Goal: Information Seeking & Learning: Learn about a topic

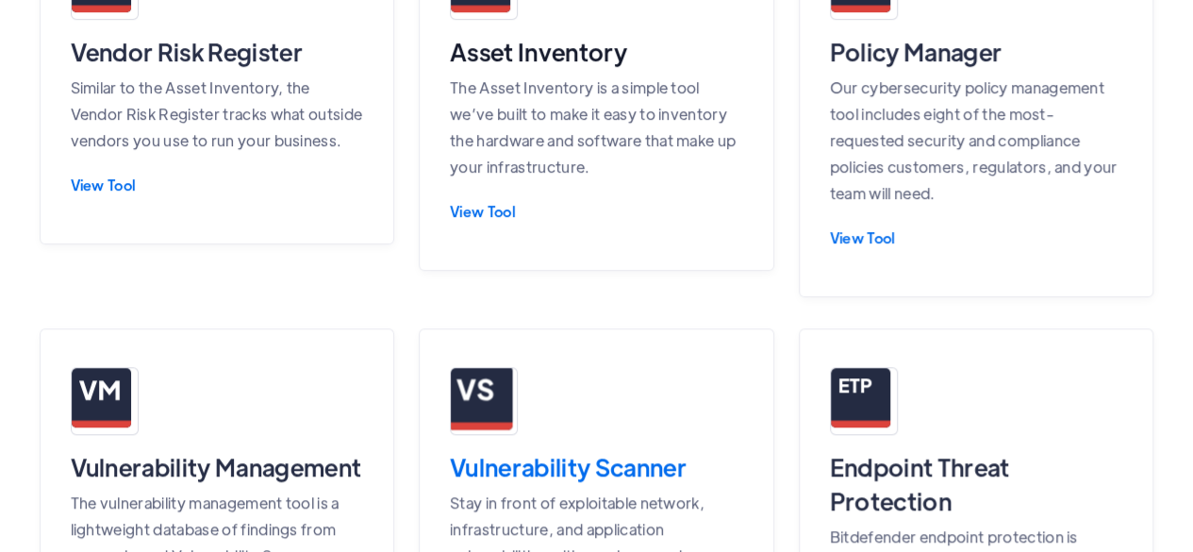
scroll to position [566, 0]
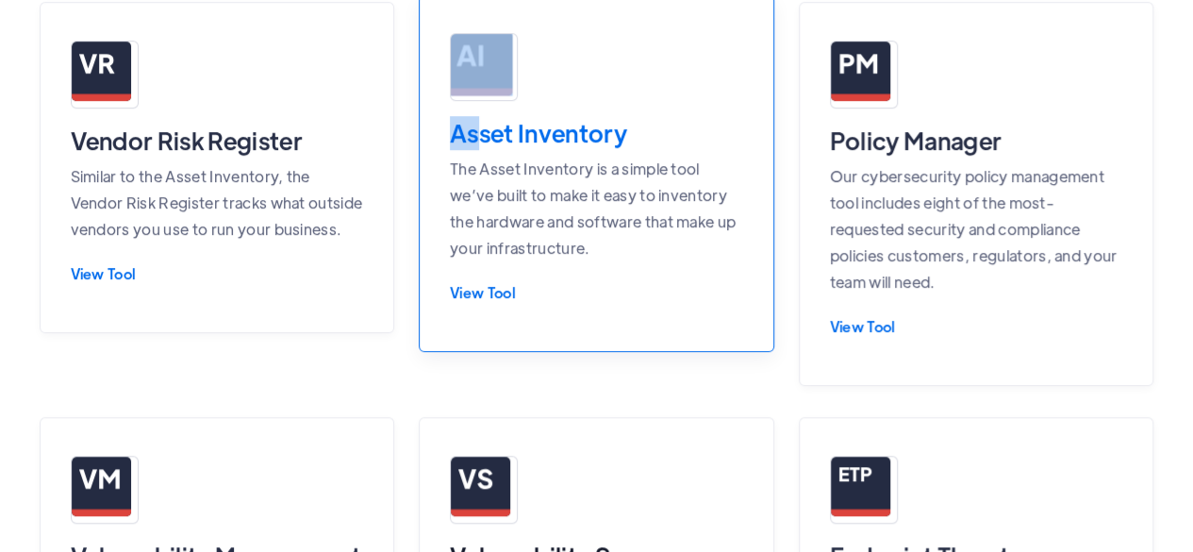
drag, startPoint x: 408, startPoint y: 122, endPoint x: 479, endPoint y: 135, distance: 72.0
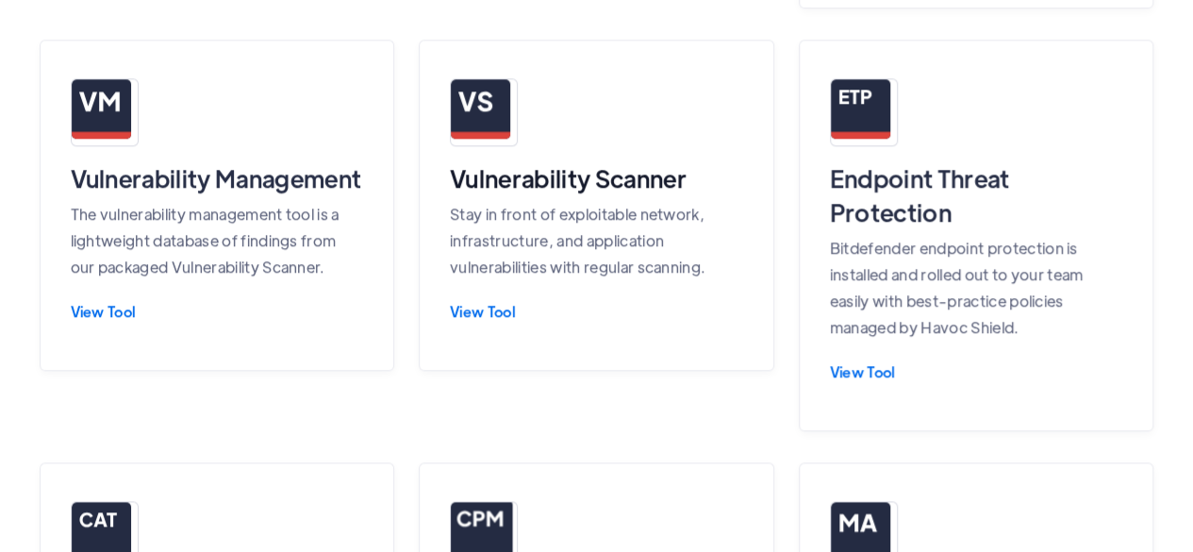
scroll to position [660, 0]
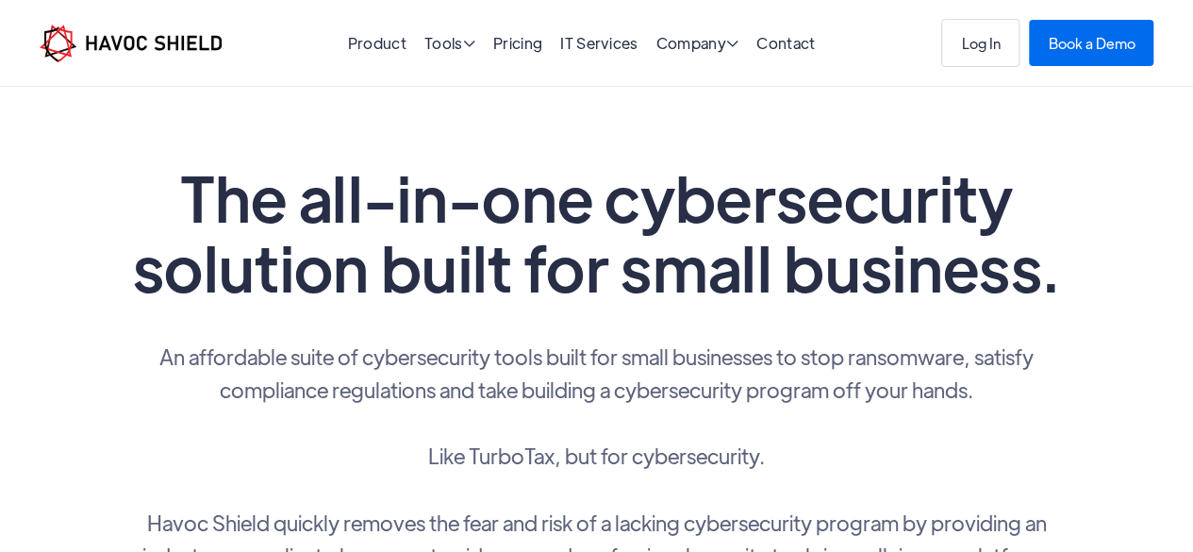
click at [695, 212] on h1 "The all-in-one cybersecurity solution built for small business." at bounding box center [596, 232] width 943 height 140
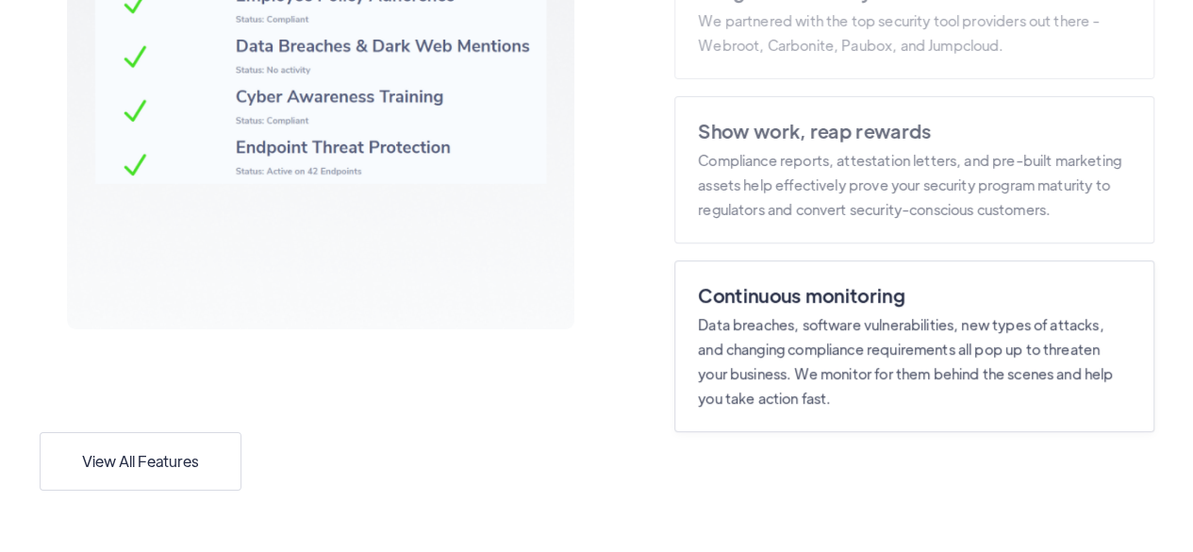
scroll to position [3182, 0]
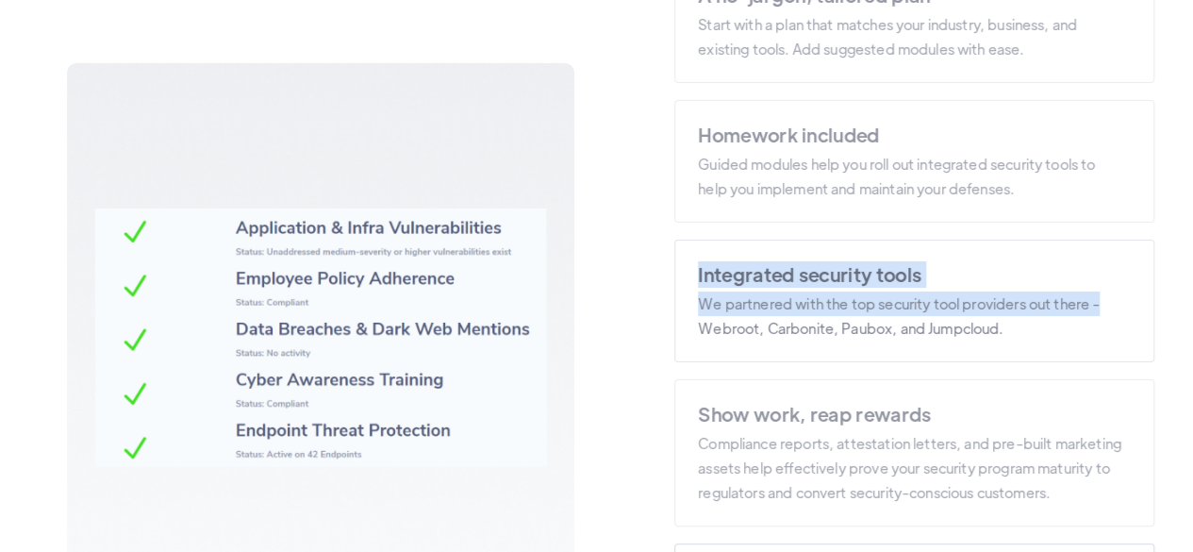
drag, startPoint x: 1171, startPoint y: 318, endPoint x: 694, endPoint y: 278, distance: 478.0
click at [694, 278] on div "Meet Havoc Shield A no-jargon, tailored plan Start with a plan that matches you…" at bounding box center [597, 326] width 1153 height 894
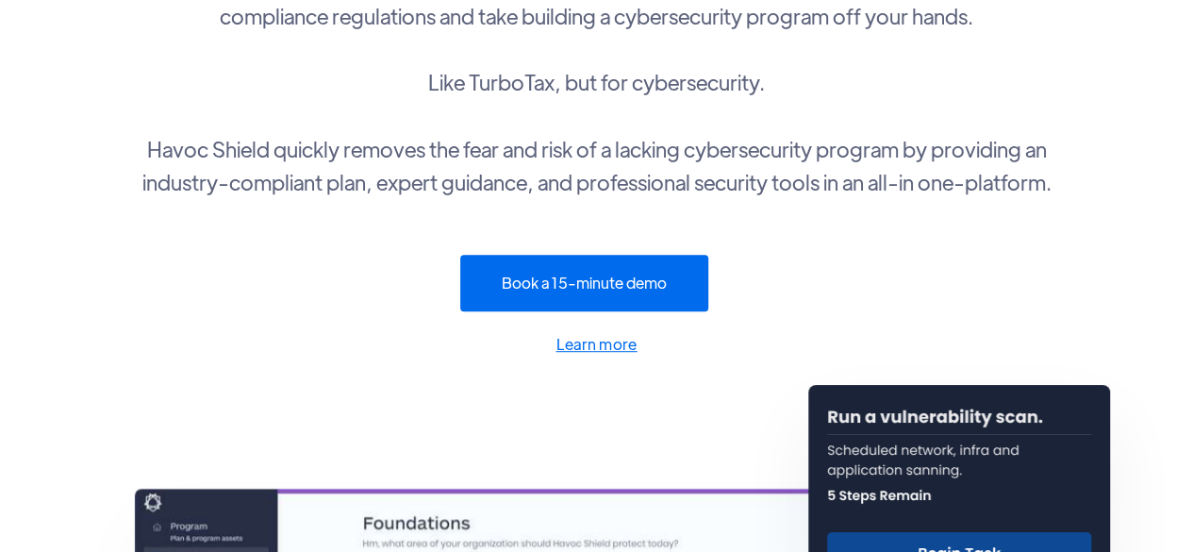
scroll to position [283, 0]
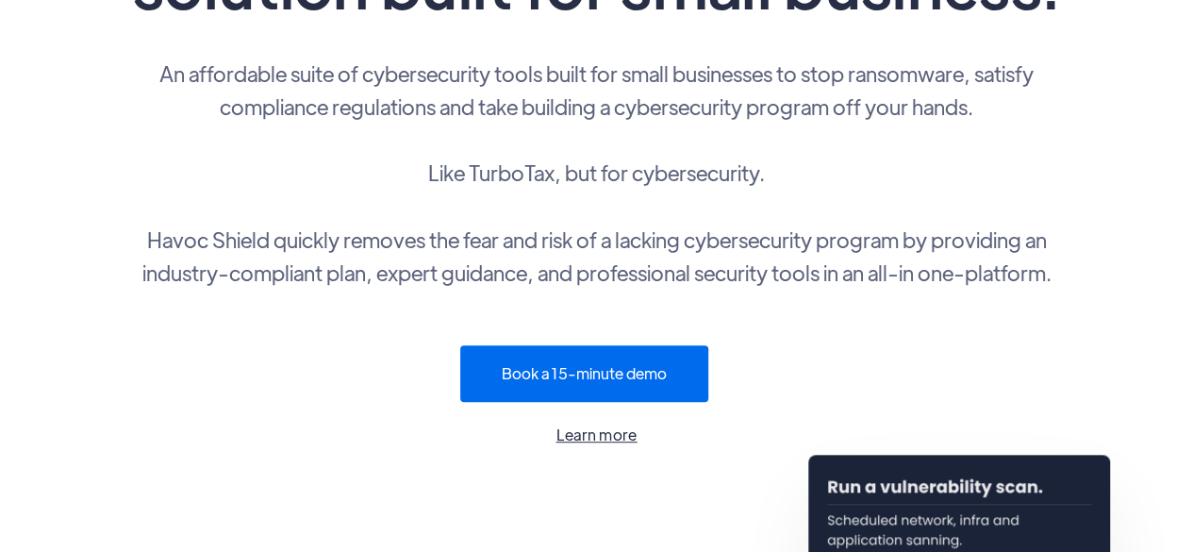
click at [630, 439] on link "Learn more" at bounding box center [596, 435] width 943 height 26
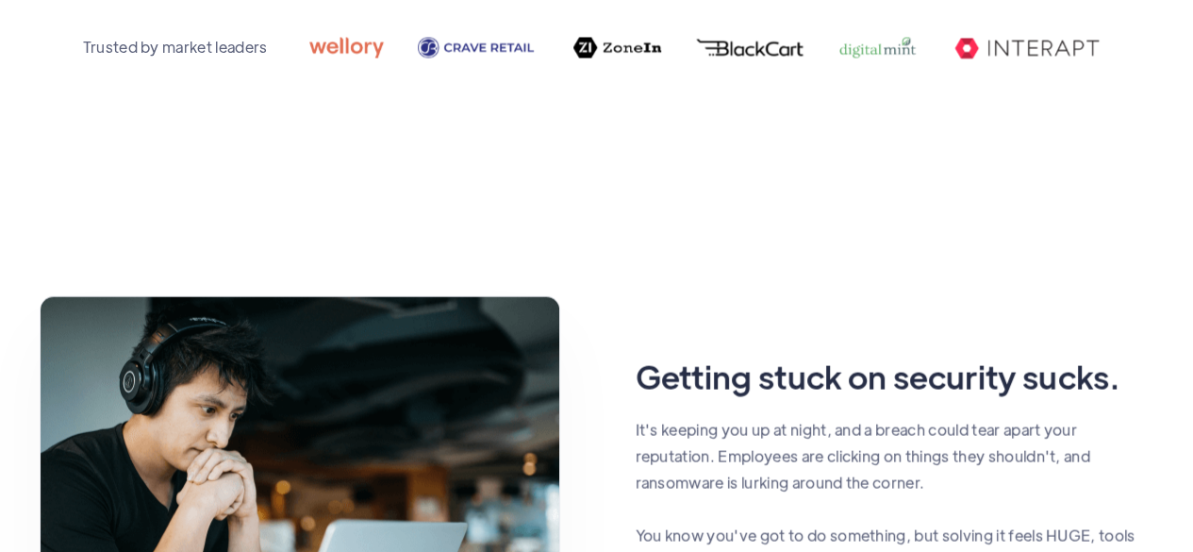
scroll to position [1479, 0]
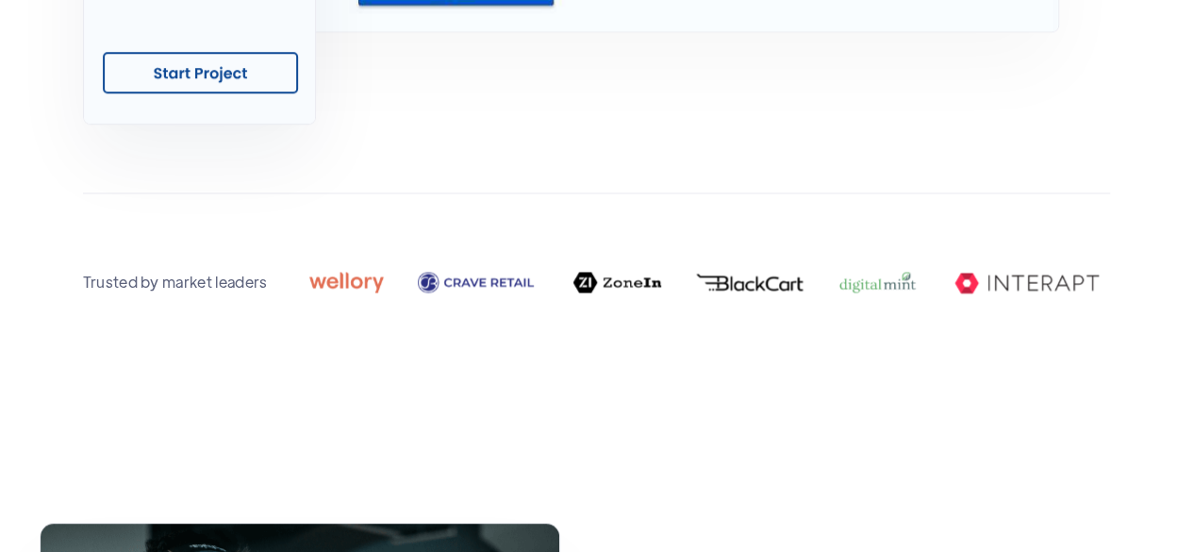
scroll to position [283, 0]
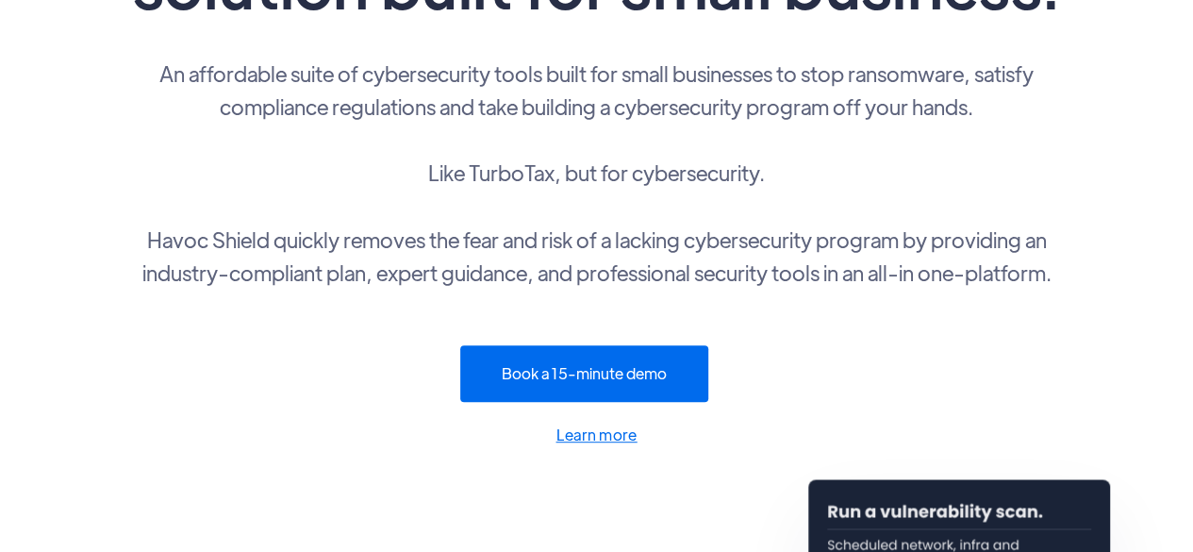
click at [417, 133] on p "An affordable suite of cybersecurity tools built for small businesses to stop r…" at bounding box center [596, 173] width 943 height 232
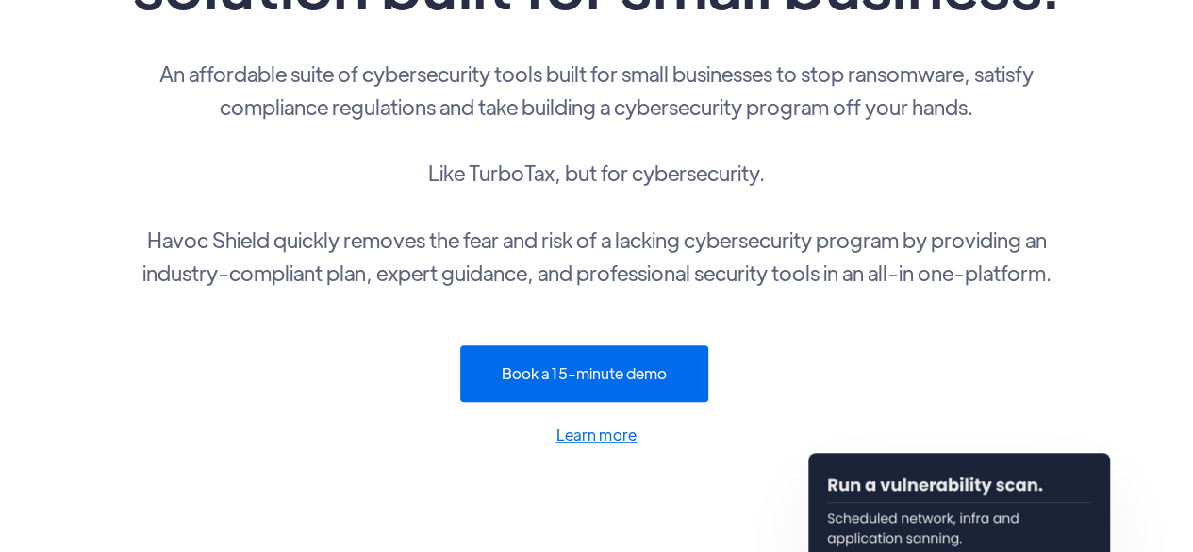
click at [415, 208] on p "An affordable suite of cybersecurity tools built for small businesses to stop r…" at bounding box center [596, 173] width 943 height 232
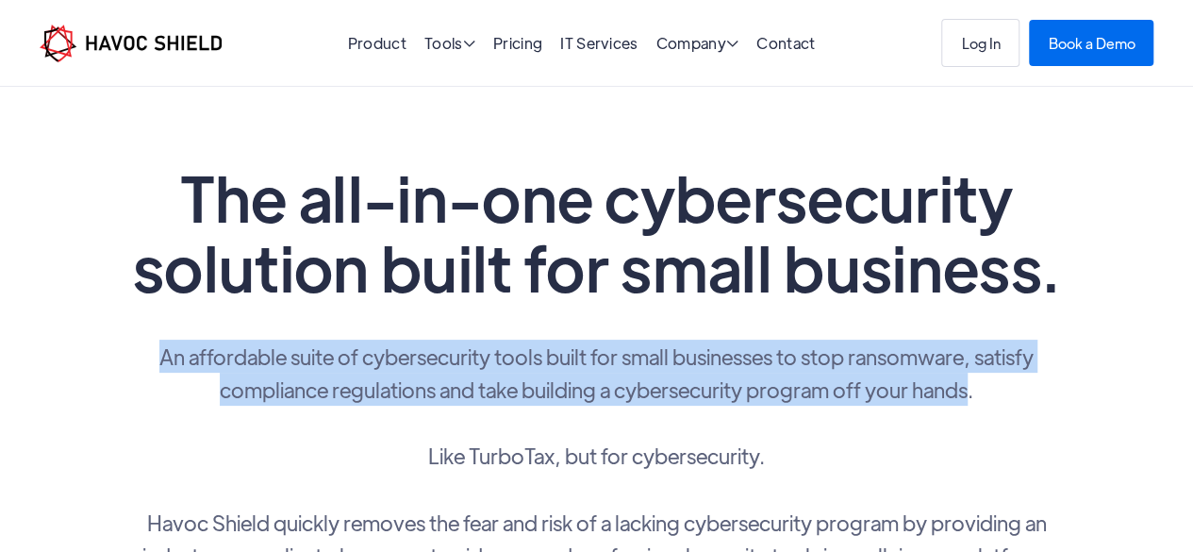
drag, startPoint x: 140, startPoint y: 338, endPoint x: 974, endPoint y: 401, distance: 837.2
click at [974, 401] on p "An affordable suite of cybersecurity tools built for small businesses to stop r…" at bounding box center [596, 456] width 943 height 232
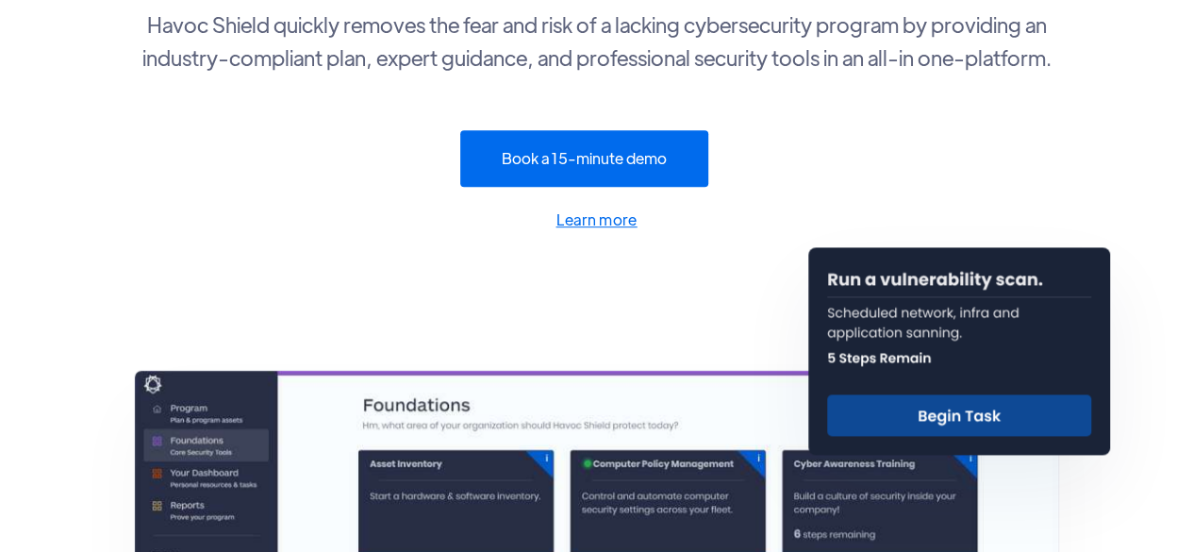
scroll to position [283, 0]
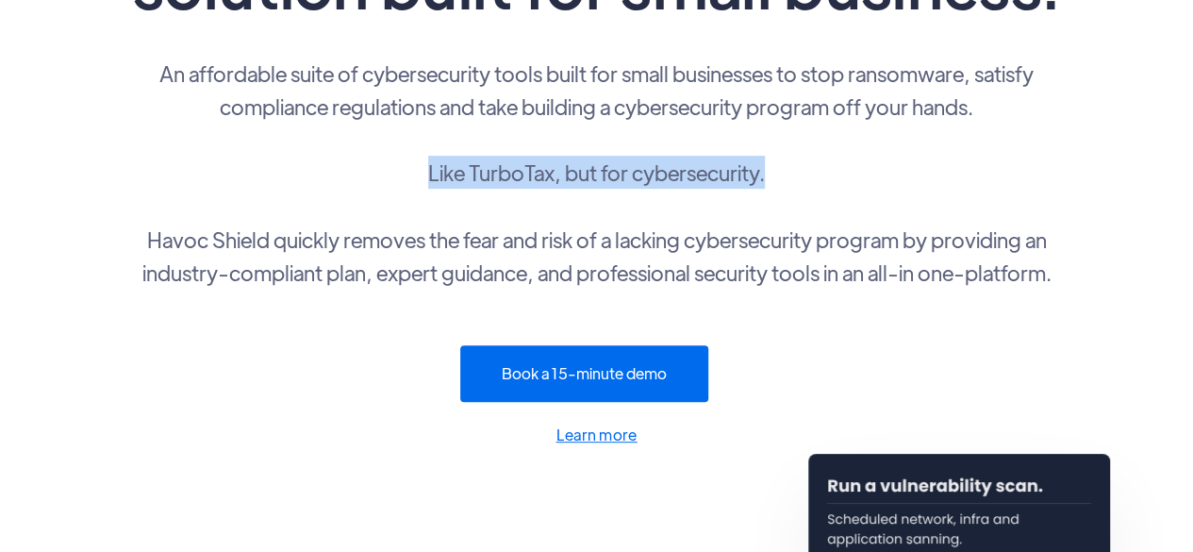
drag, startPoint x: 394, startPoint y: 169, endPoint x: 844, endPoint y: 176, distance: 450.0
click at [844, 176] on p "An affordable suite of cybersecurity tools built for small businesses to stop r…" at bounding box center [596, 173] width 943 height 232
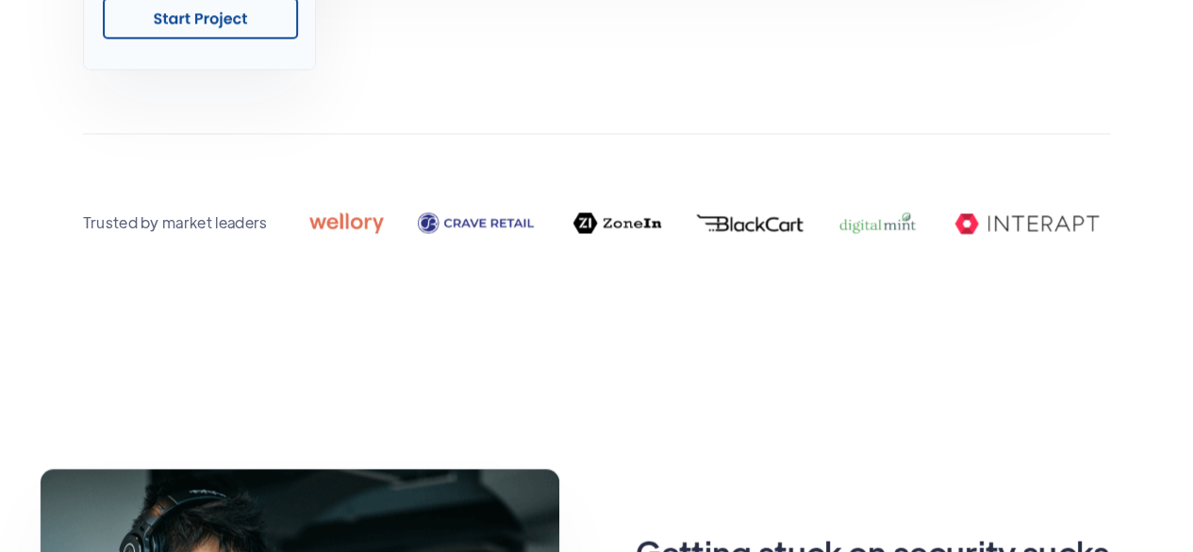
scroll to position [1509, 0]
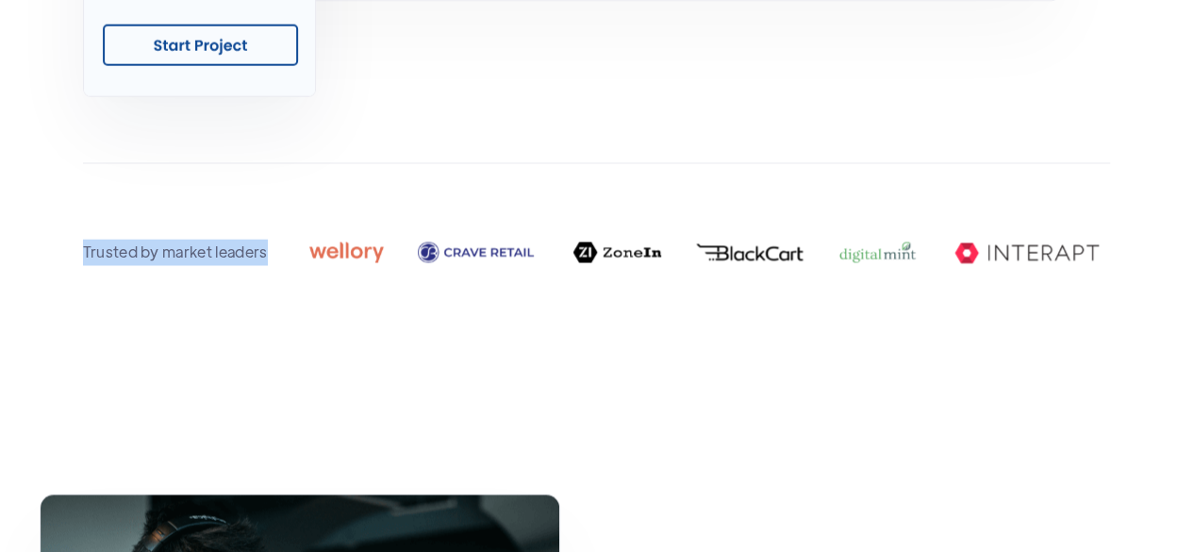
drag, startPoint x: 97, startPoint y: 256, endPoint x: 249, endPoint y: 260, distance: 151.9
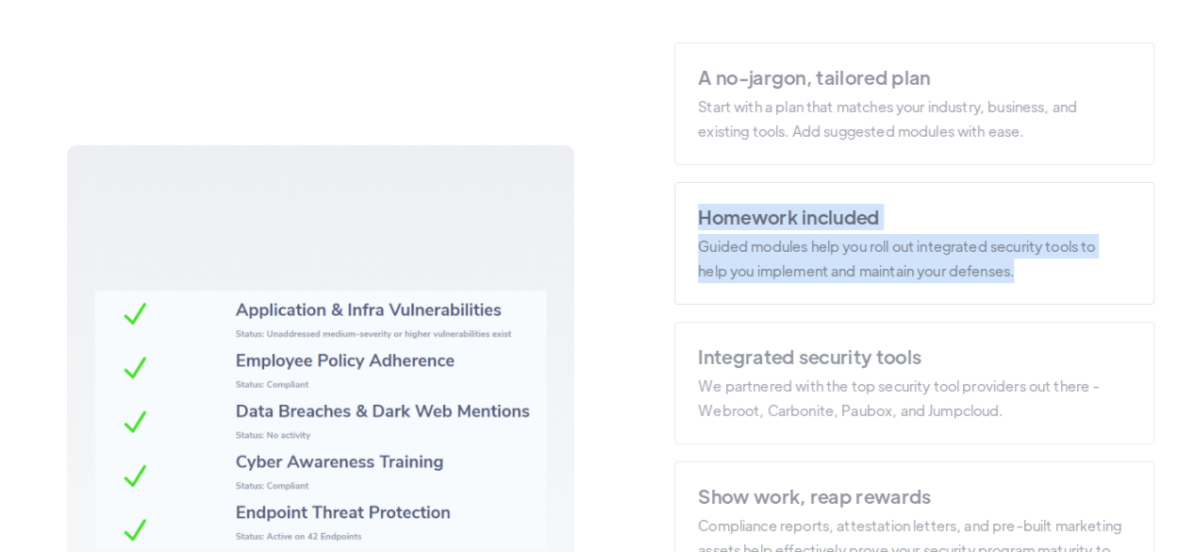
drag, startPoint x: 646, startPoint y: 218, endPoint x: 1007, endPoint y: 273, distance: 365.4
click at [1007, 273] on div "A no-jargon, tailored plan Start with a plan that matches your industry, busine…" at bounding box center [597, 419] width 1115 height 755
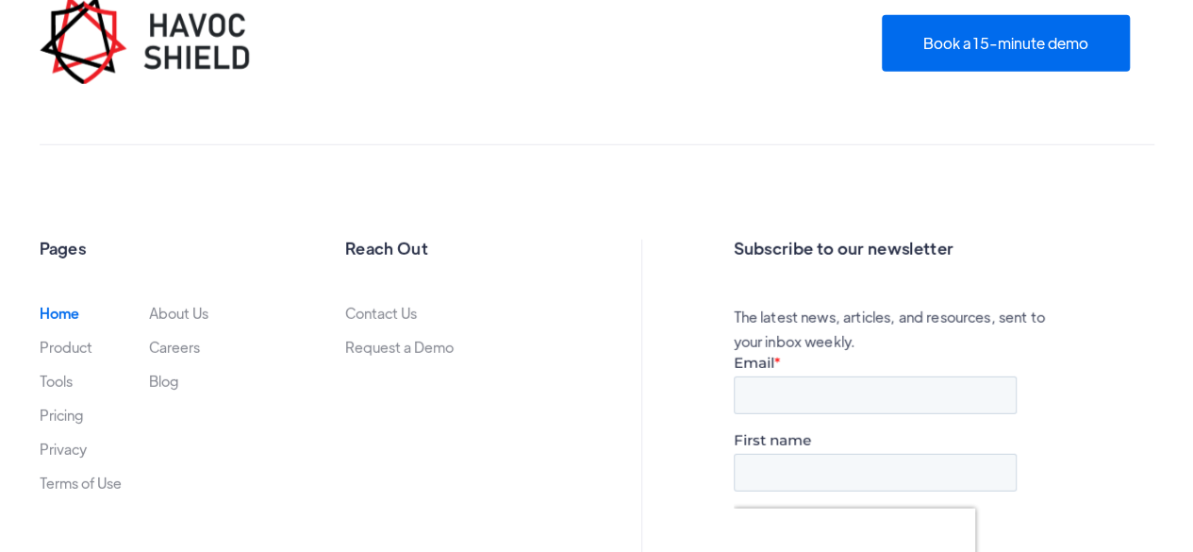
scroll to position [6191, 0]
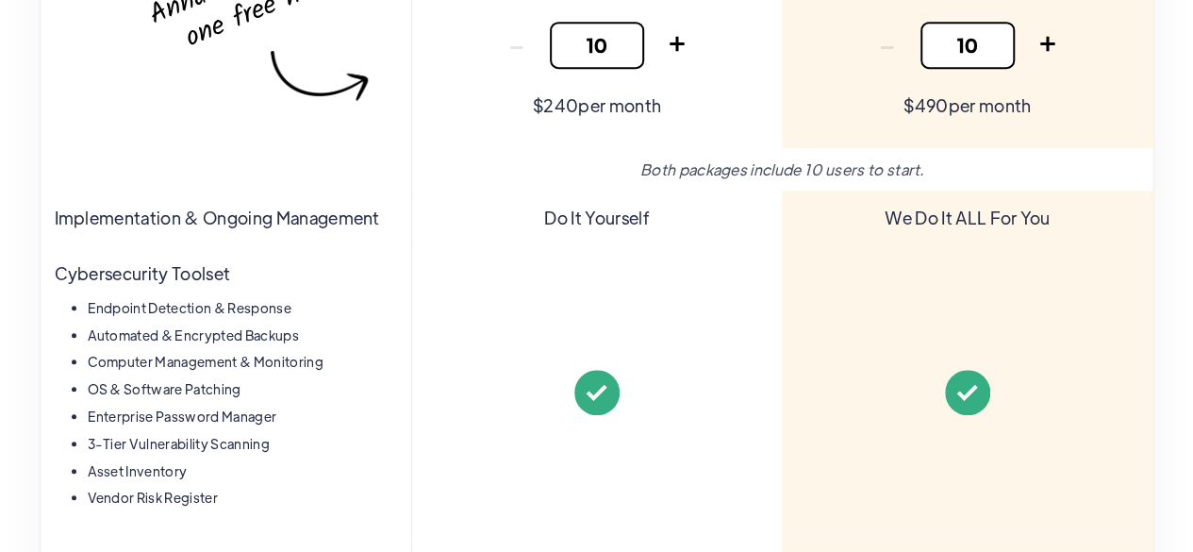
scroll to position [349, 0]
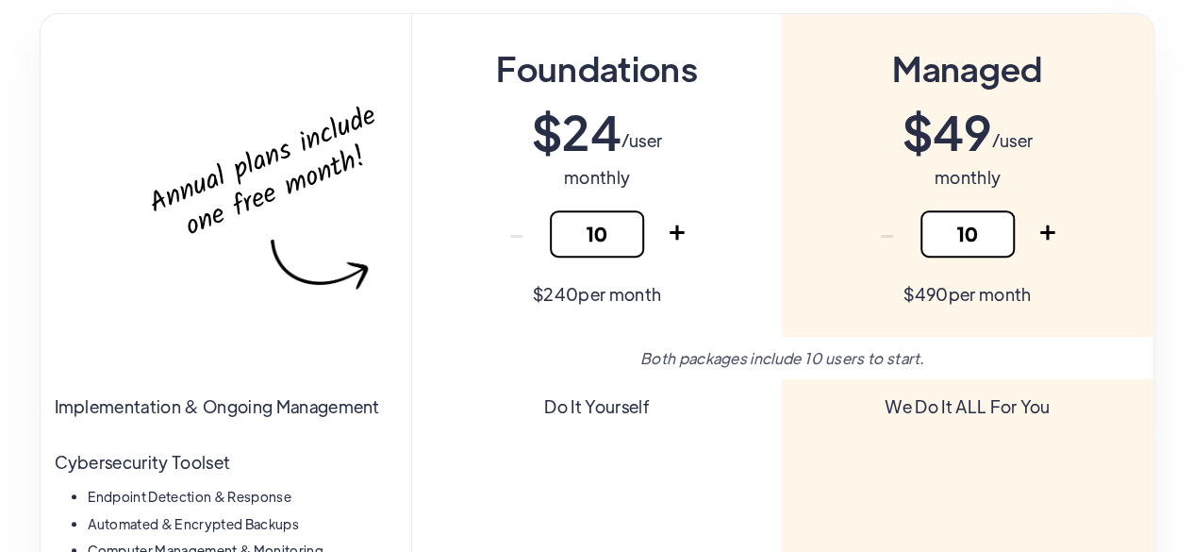
click at [483, 208] on div "Foundations $ 24 /user monthly - 10 + Thank you! Your submission has been recei…" at bounding box center [596, 175] width 371 height 323
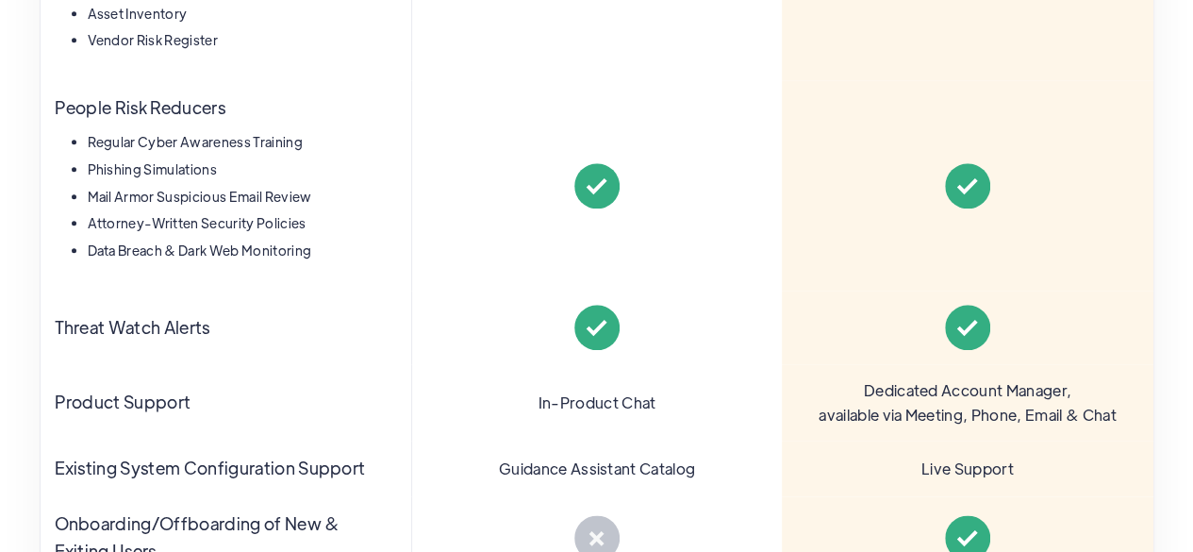
scroll to position [1198, 0]
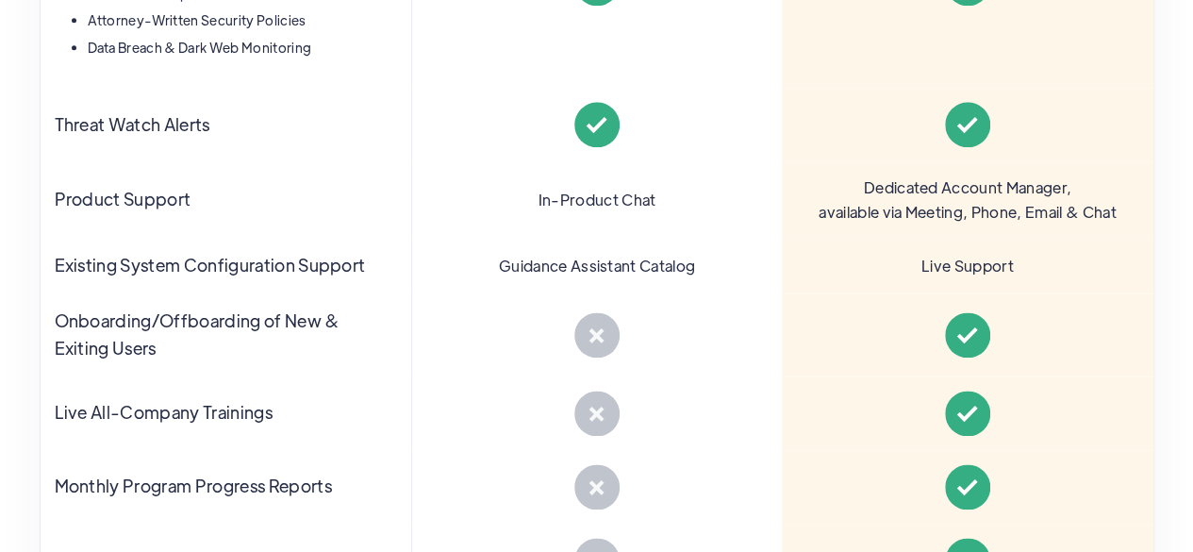
click at [155, 212] on div "Product Support" at bounding box center [226, 199] width 371 height 76
click at [173, 203] on div "Product Support" at bounding box center [123, 199] width 137 height 27
click at [678, 189] on div "In-Product Chat" at bounding box center [596, 199] width 371 height 76
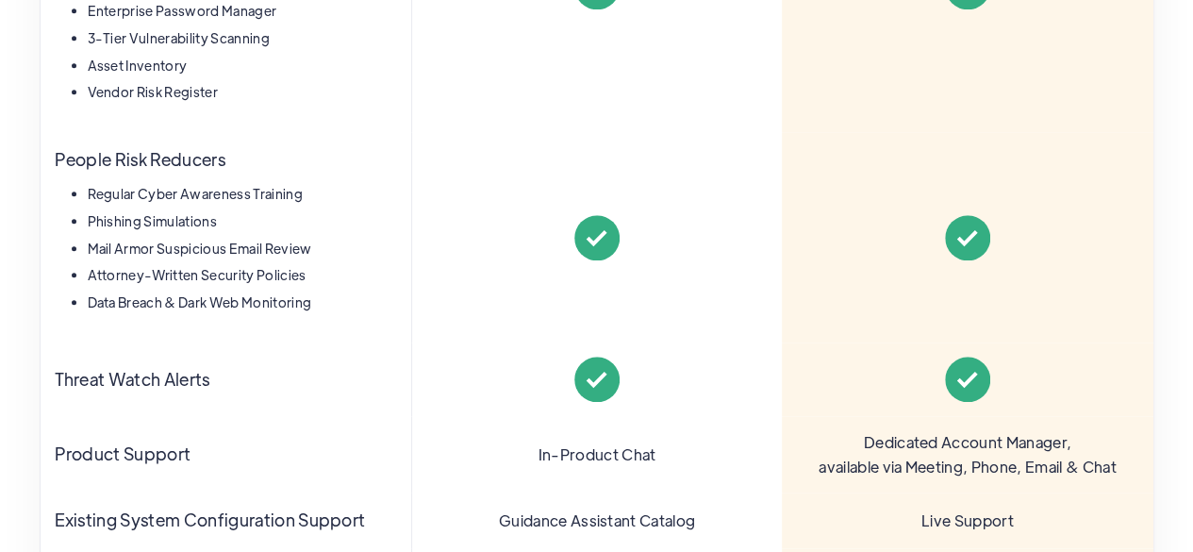
scroll to position [1226, 0]
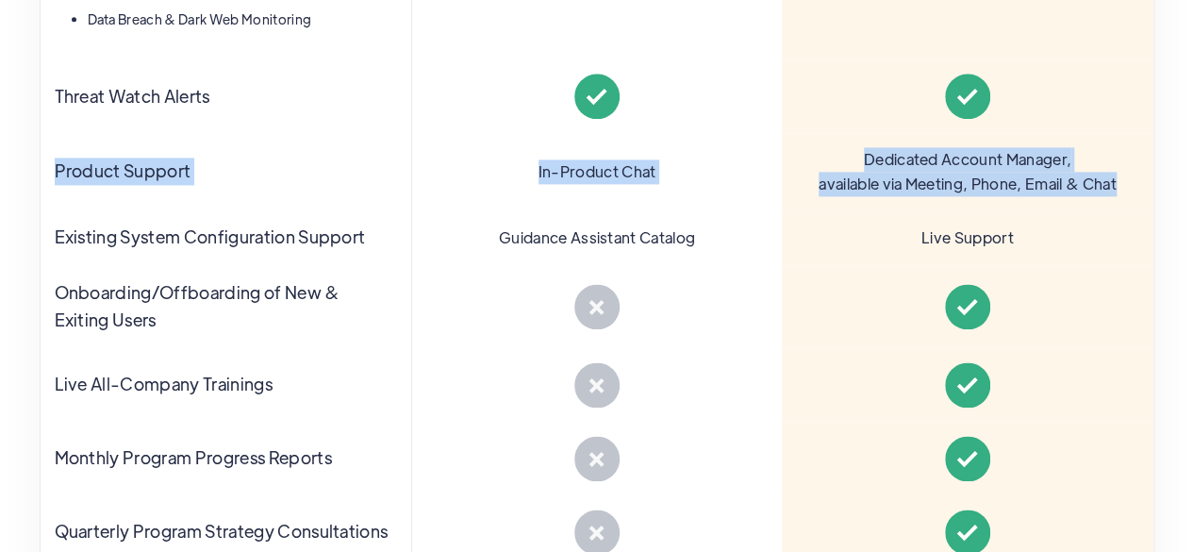
drag, startPoint x: 26, startPoint y: 163, endPoint x: 1139, endPoint y: 185, distance: 1113.2
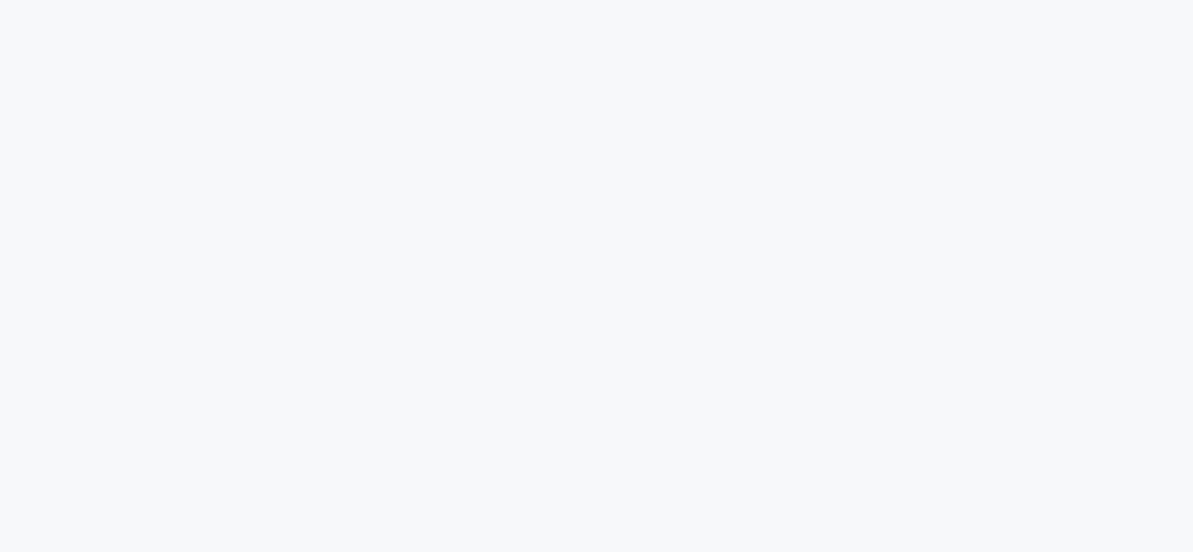
scroll to position [806, 0]
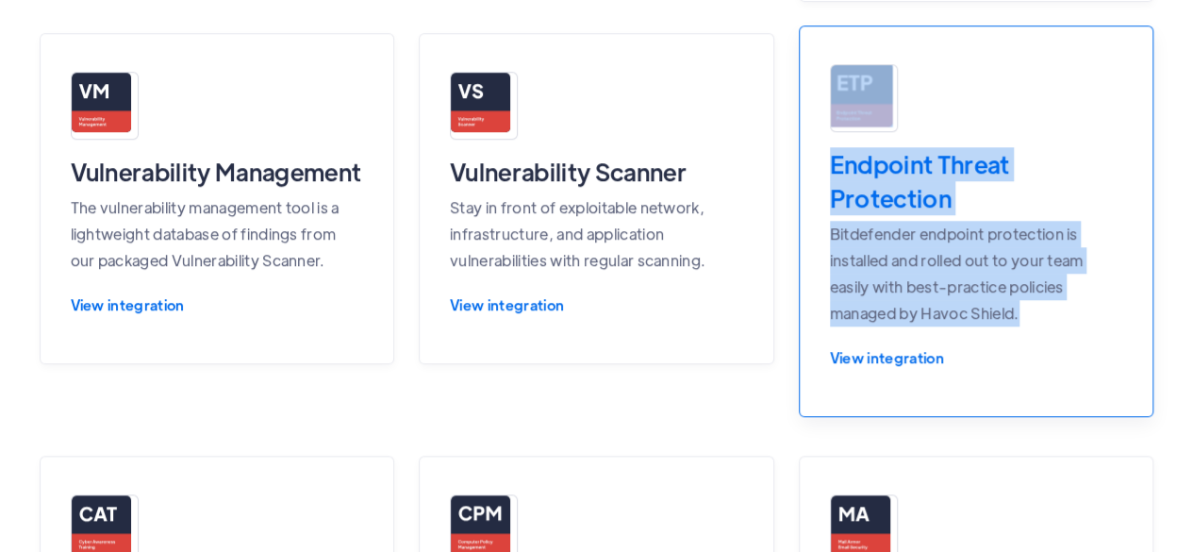
drag, startPoint x: 792, startPoint y: 227, endPoint x: 960, endPoint y: 274, distance: 174.1
click at [1056, 302] on div "Vendor Risk Register Similar to the Asset Inventory, the Vendor Risk Register t…" at bounding box center [597, 479] width 1115 height 1723
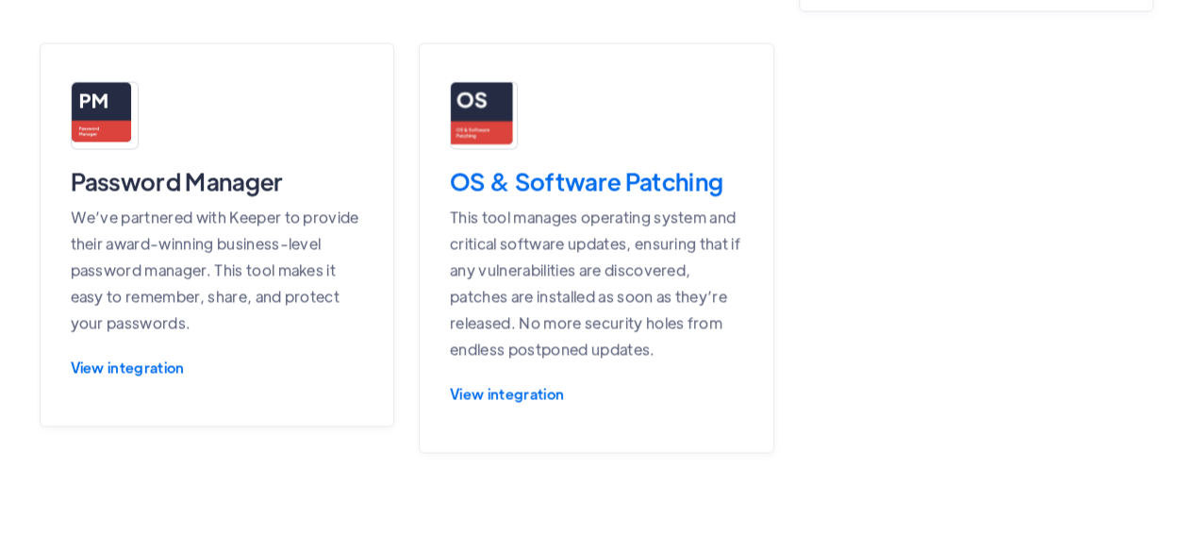
scroll to position [1560, 0]
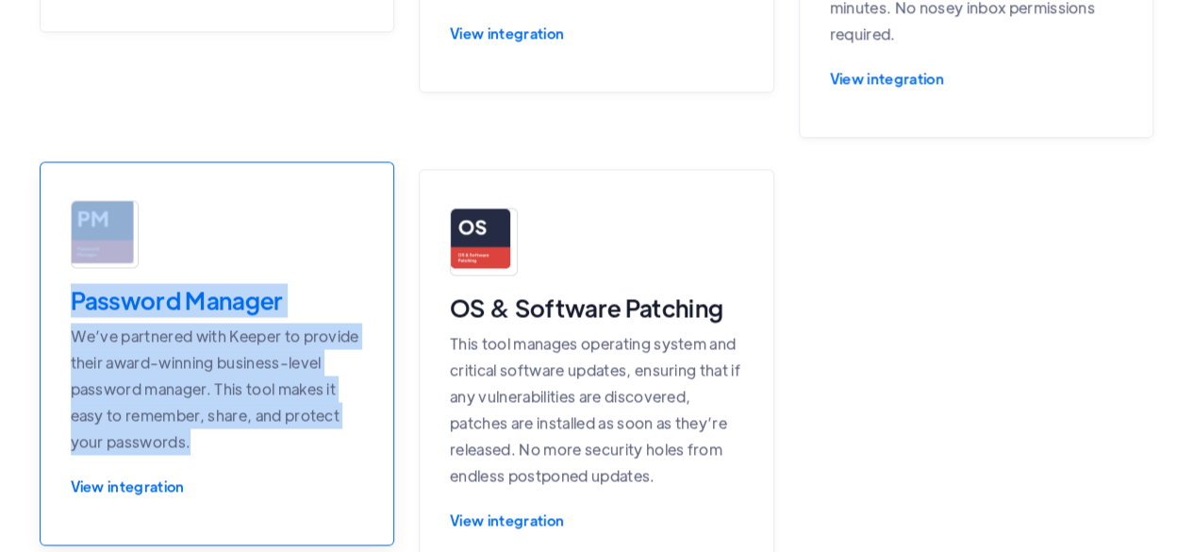
drag, startPoint x: 1, startPoint y: 325, endPoint x: 236, endPoint y: 427, distance: 256.0
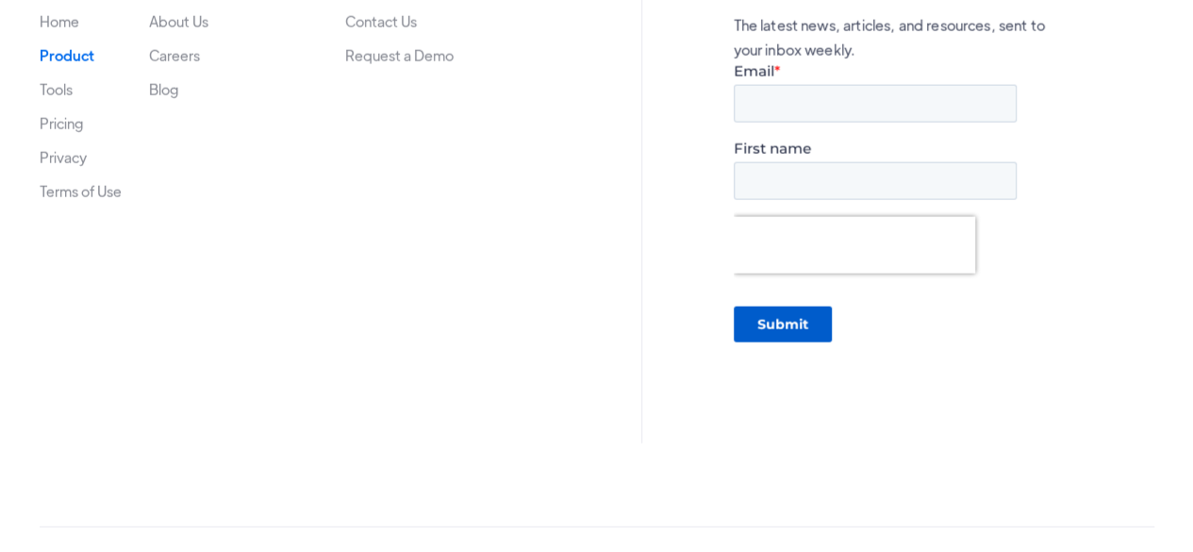
scroll to position [5627, 0]
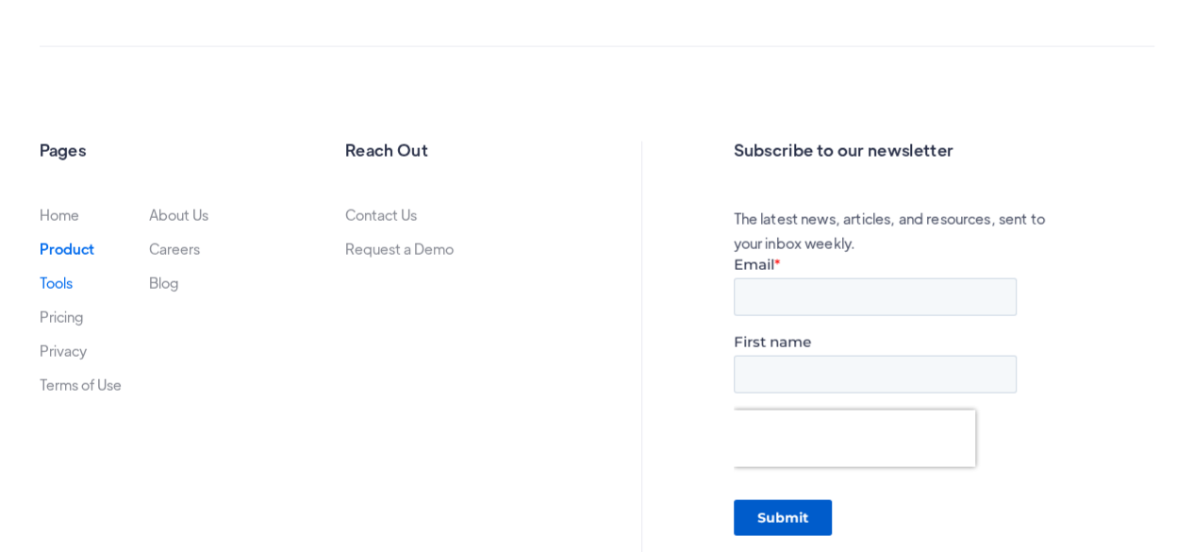
click at [59, 278] on link "Tools" at bounding box center [56, 282] width 33 height 15
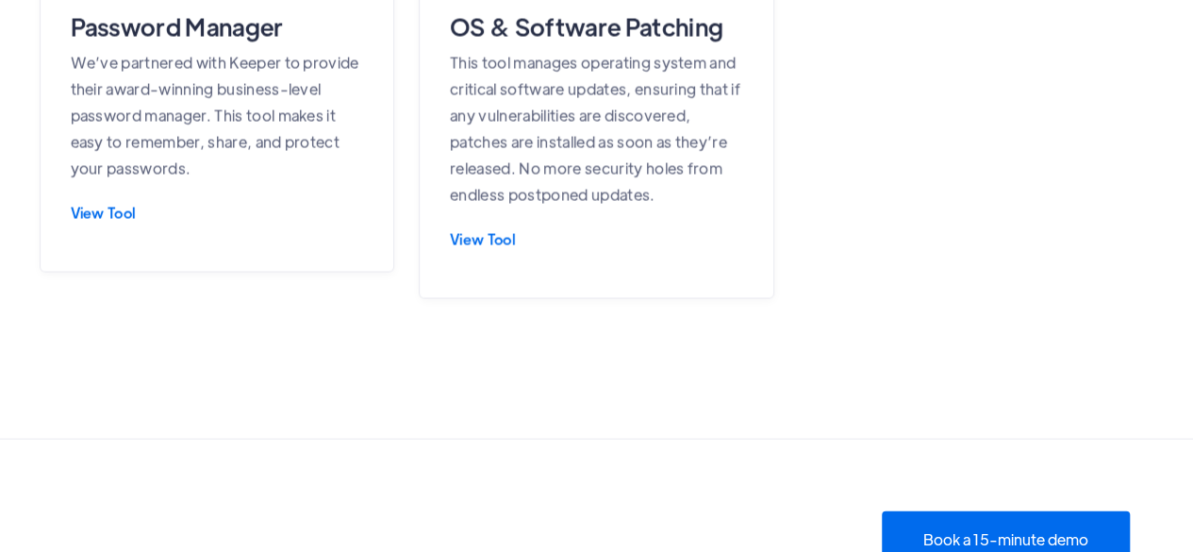
scroll to position [1792, 0]
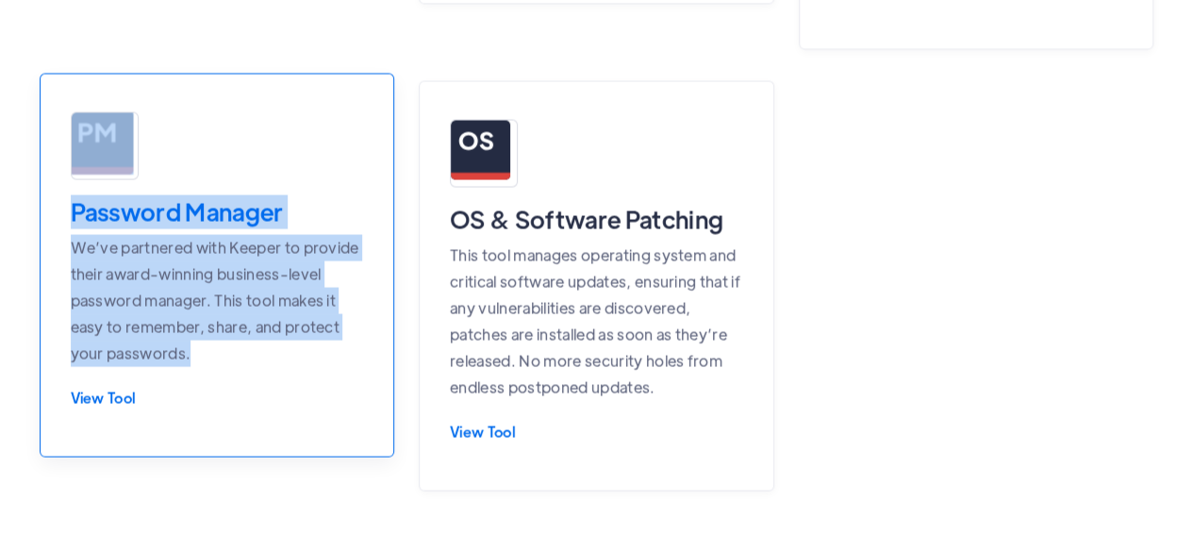
drag, startPoint x: 17, startPoint y: 242, endPoint x: 189, endPoint y: 344, distance: 199.6
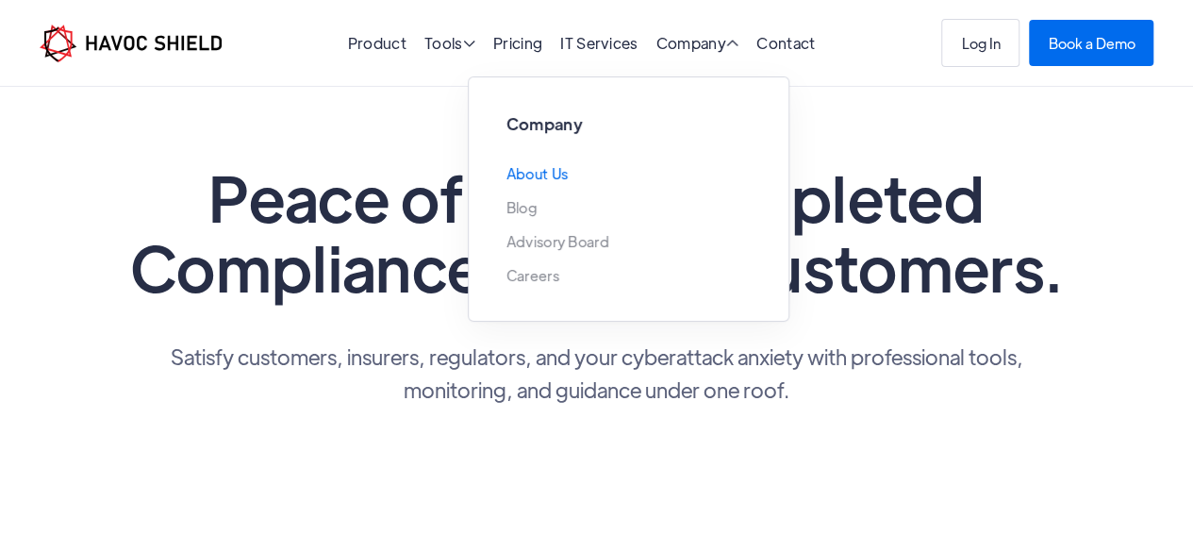
click at [558, 172] on link "About Us" at bounding box center [538, 173] width 62 height 15
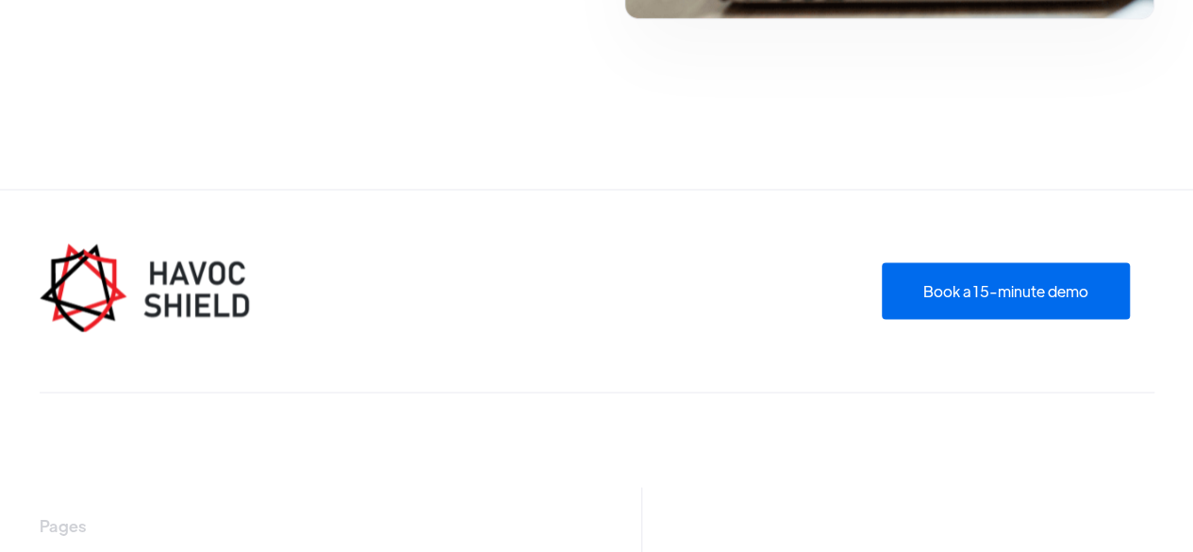
scroll to position [5471, 0]
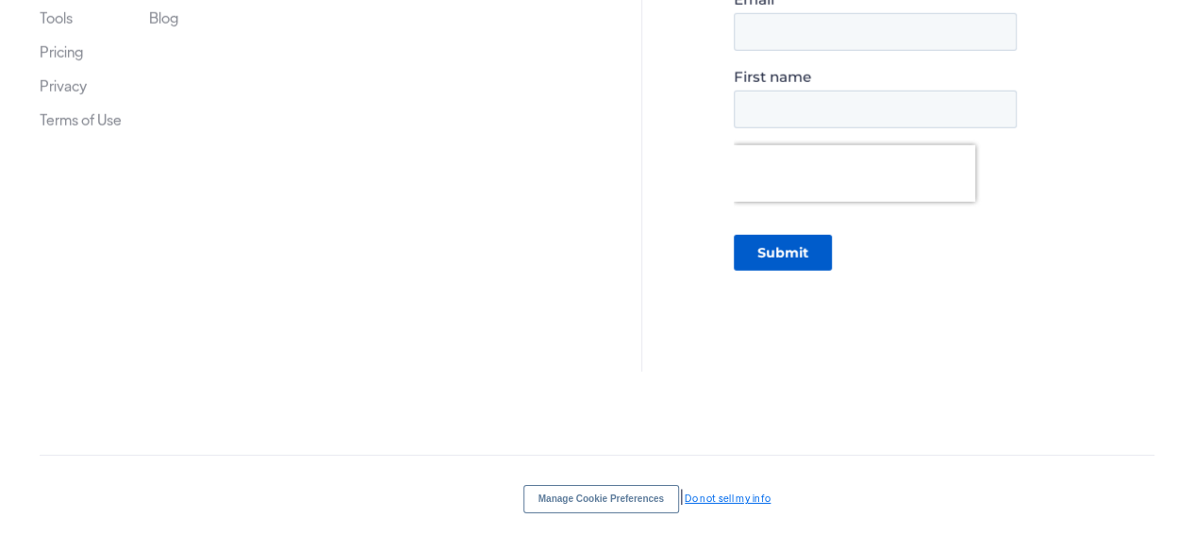
scroll to position [2678, 0]
